Goal: Communication & Community: Share content

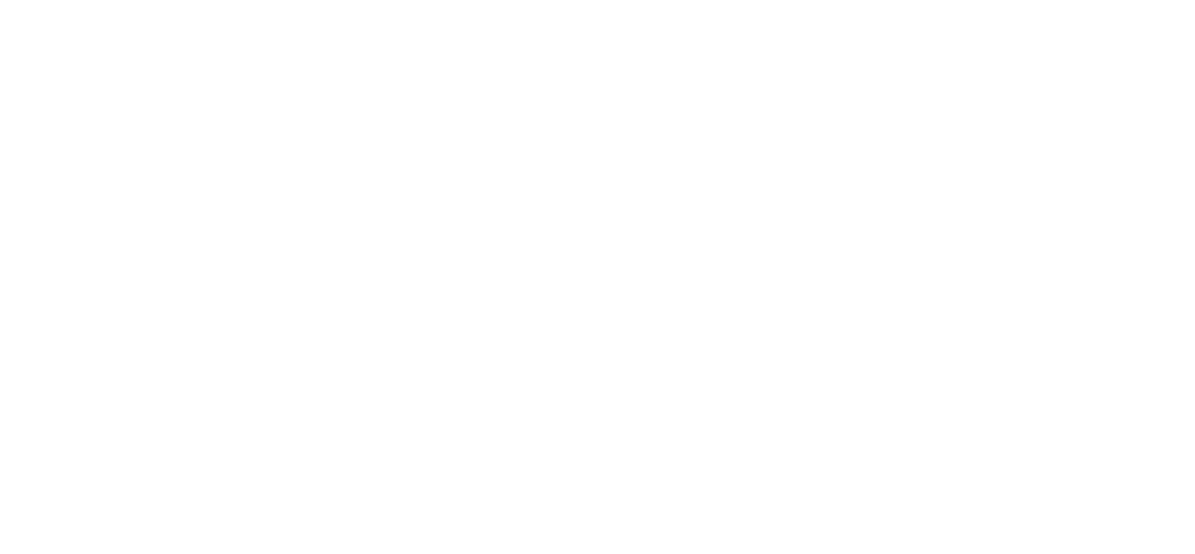
select select "*"
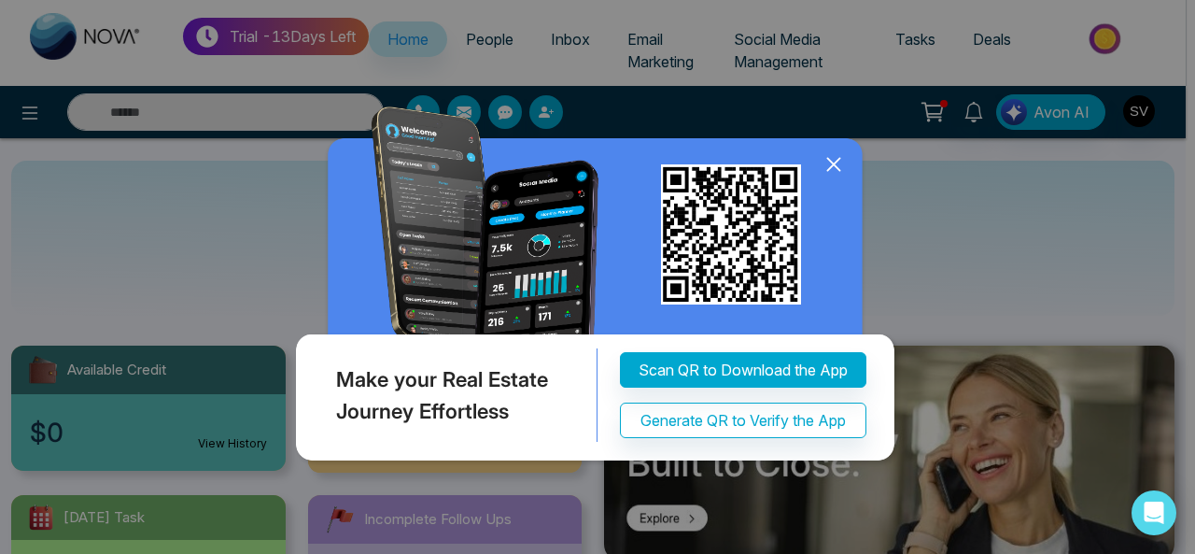
click at [837, 167] on icon at bounding box center [833, 164] width 12 height 12
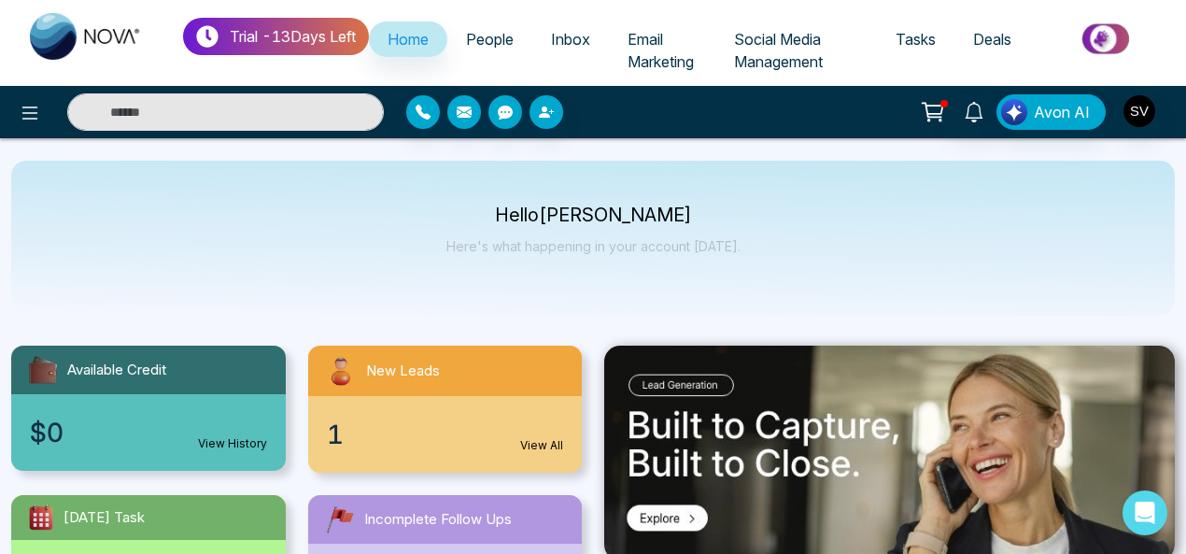
click at [582, 31] on span "Inbox" at bounding box center [570, 39] width 39 height 19
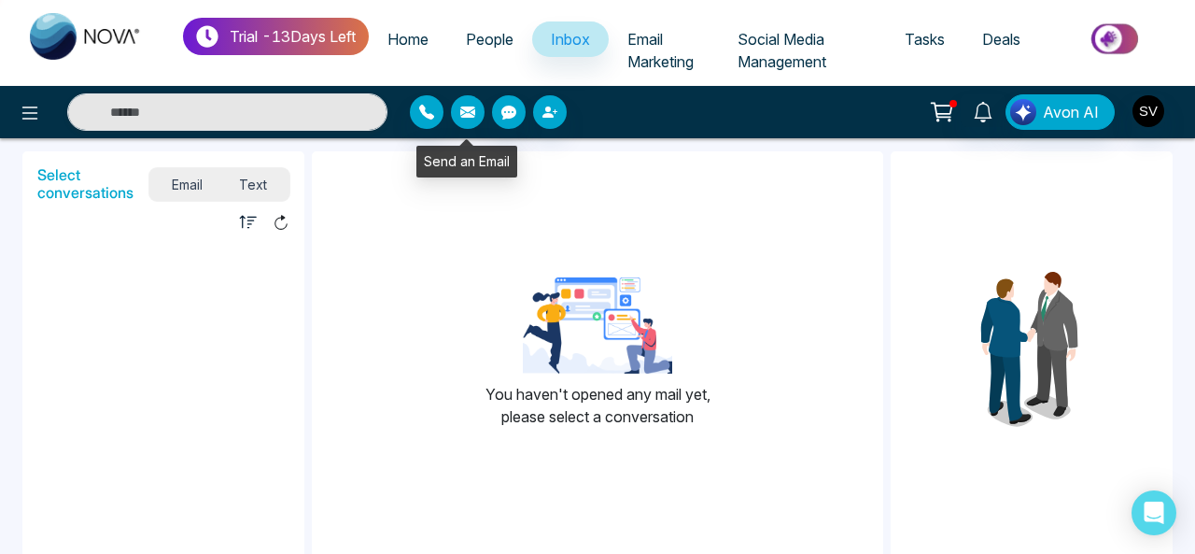
click at [470, 107] on icon "button" at bounding box center [467, 111] width 15 height 11
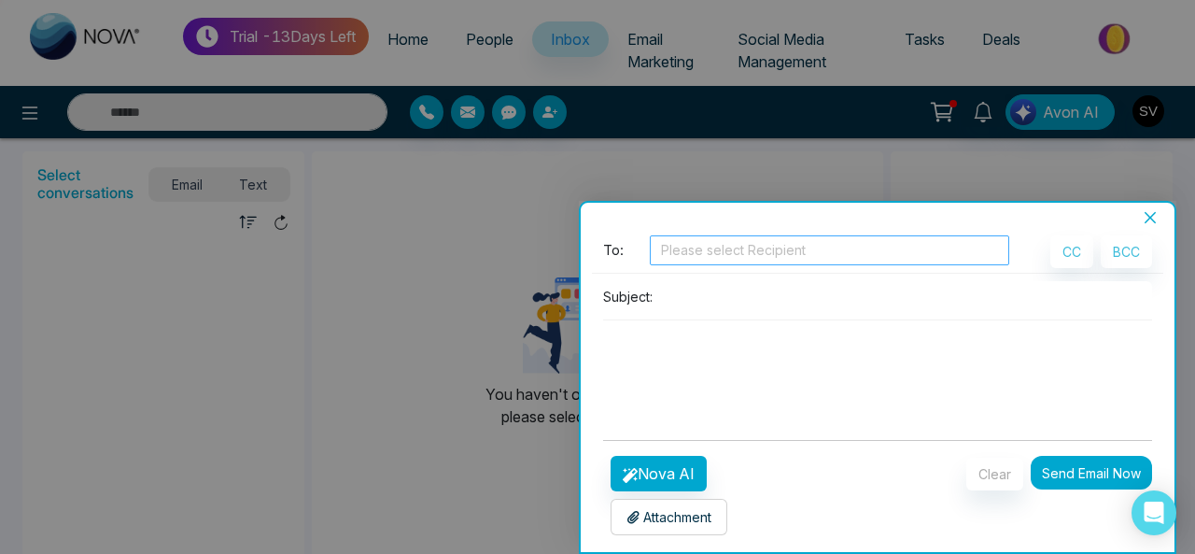
click at [717, 251] on div at bounding box center [830, 250] width 350 height 22
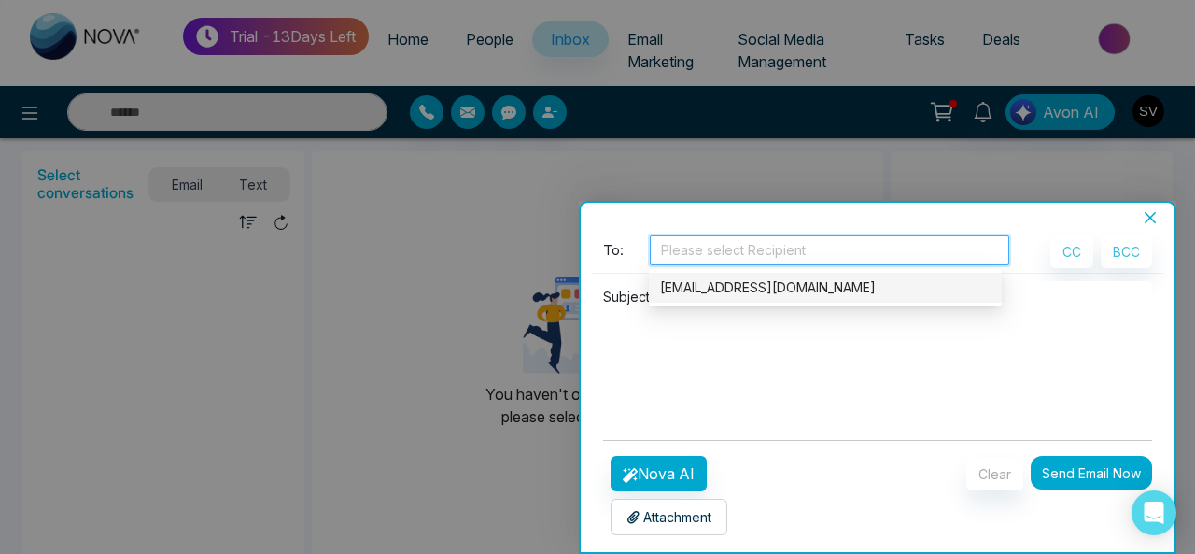
click at [733, 290] on div "[EMAIL_ADDRESS][DOMAIN_NAME]" at bounding box center [825, 287] width 331 height 21
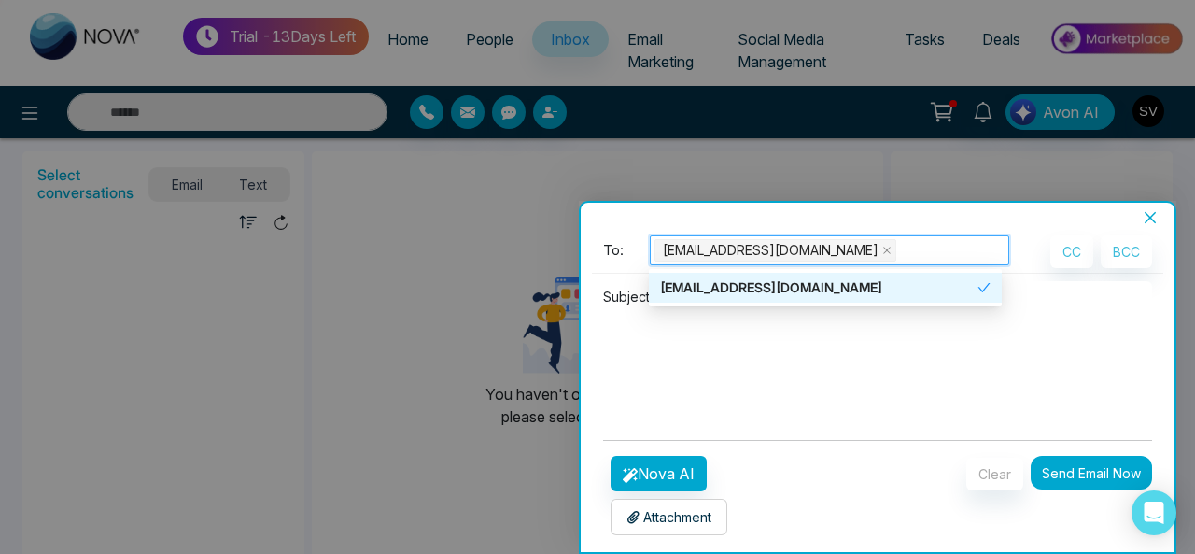
click at [632, 293] on p "Subject:" at bounding box center [627, 297] width 49 height 20
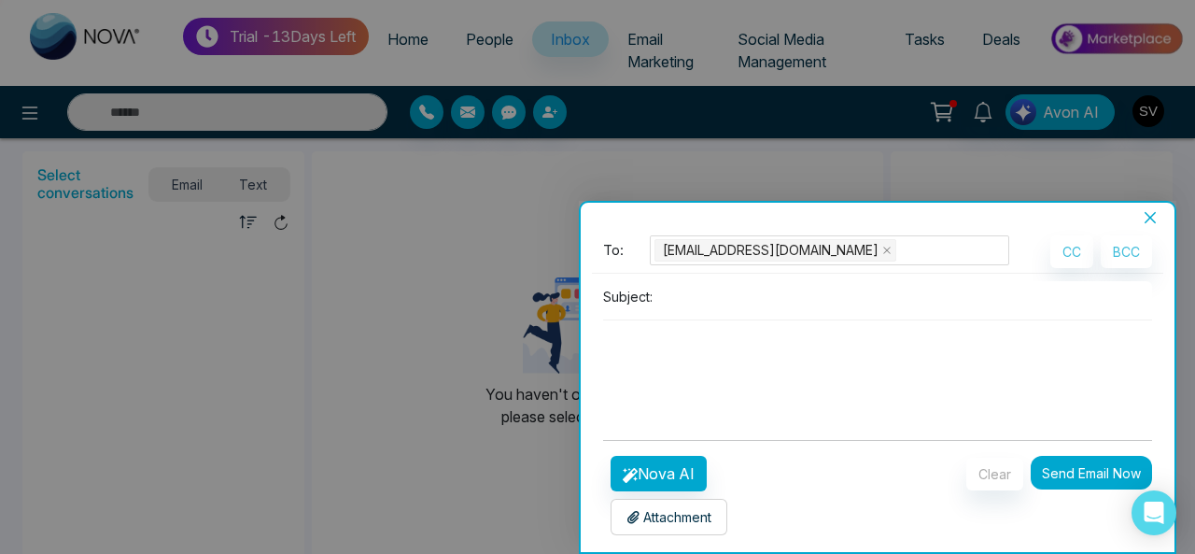
click at [632, 293] on p "Subject:" at bounding box center [627, 297] width 49 height 20
click at [690, 303] on input at bounding box center [906, 296] width 492 height 31
type input "*********"
click at [1068, 477] on button "Send Email Now" at bounding box center [1091, 473] width 121 height 34
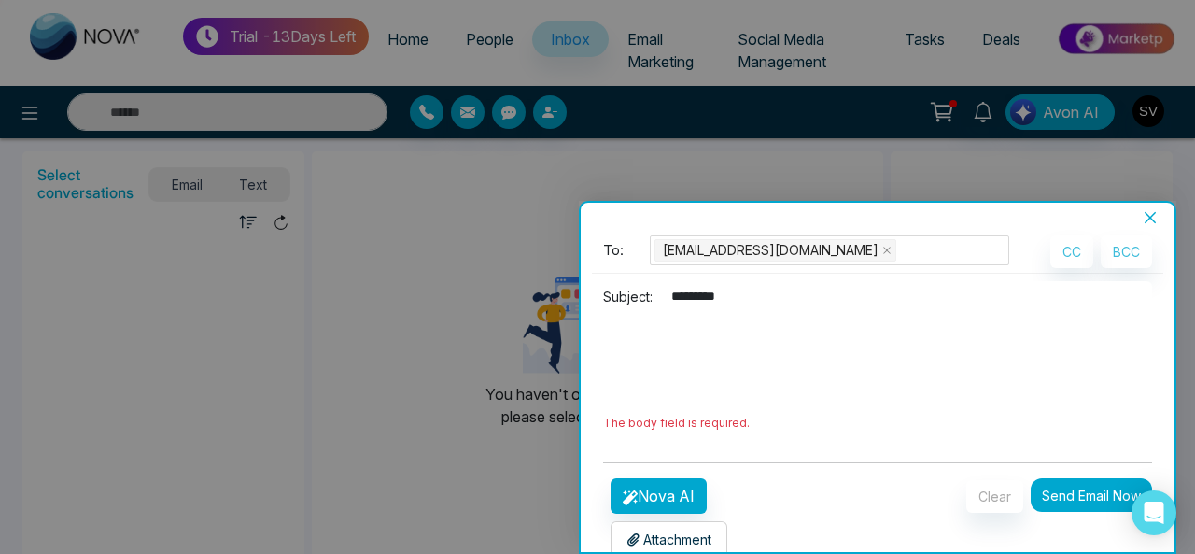
click at [684, 346] on textarea at bounding box center [877, 365] width 549 height 90
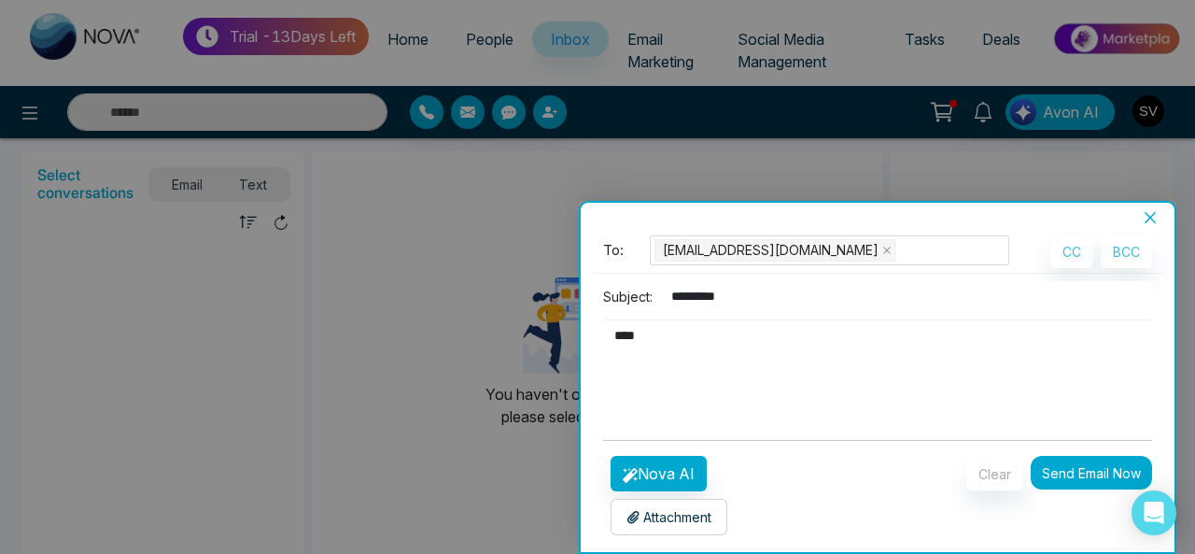
type textarea "****"
click at [1042, 472] on button "Send Email Now" at bounding box center [1091, 473] width 121 height 34
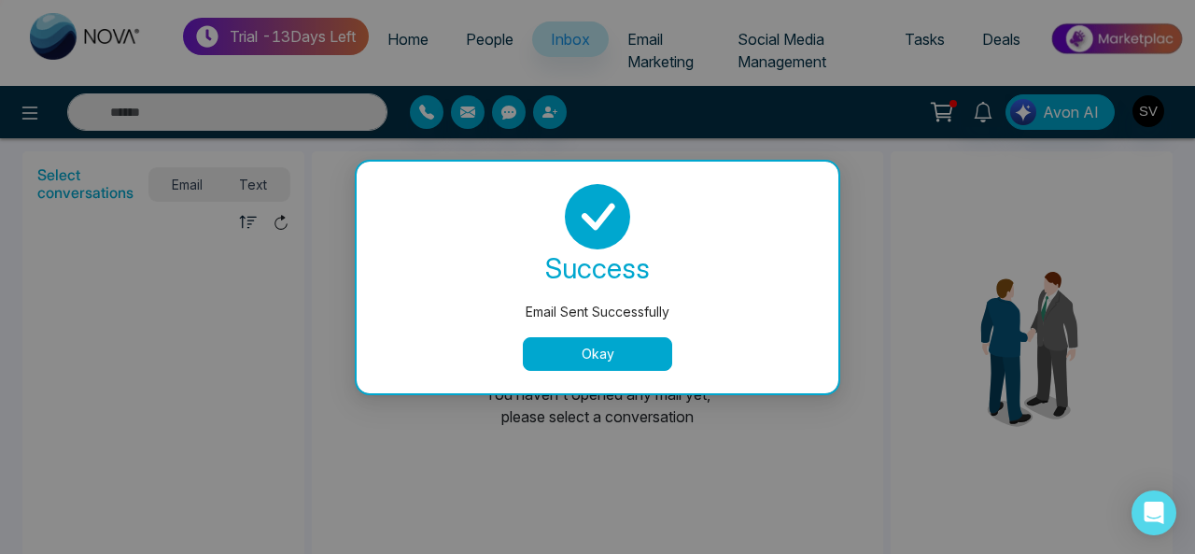
click at [629, 360] on button "Okay" at bounding box center [597, 354] width 149 height 34
